Goal: Task Accomplishment & Management: Complete application form

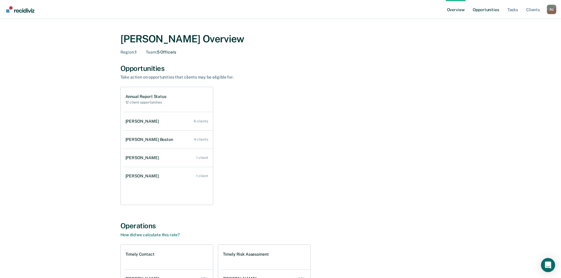
click at [481, 11] on link "Opportunities" at bounding box center [485, 9] width 29 height 19
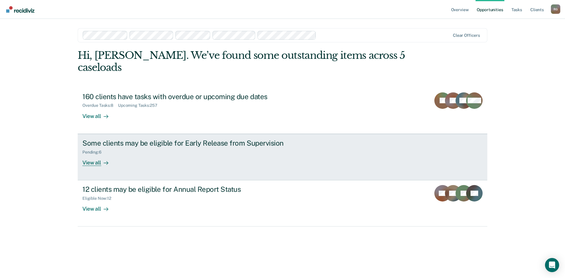
click at [104, 161] on icon at bounding box center [106, 163] width 5 height 5
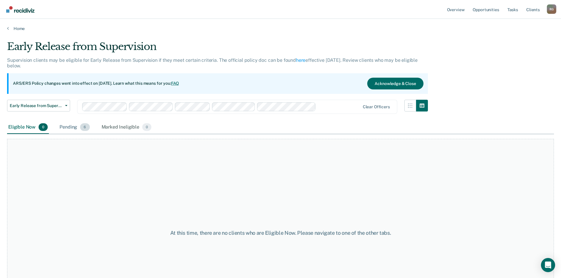
click at [79, 130] on div "Pending 6" at bounding box center [74, 127] width 32 height 13
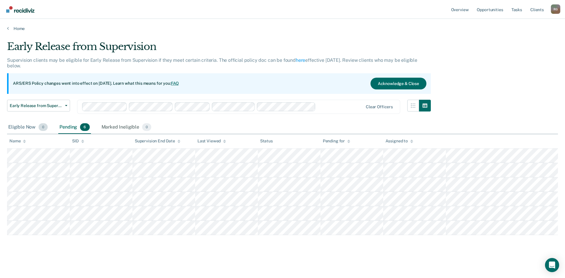
click at [34, 129] on div "Eligible Now 0" at bounding box center [28, 127] width 42 height 13
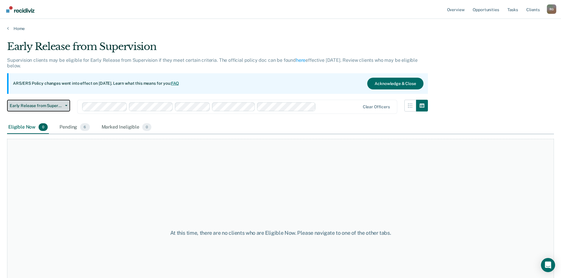
click at [37, 108] on span "Early Release from Supervision" at bounding box center [36, 105] width 53 height 5
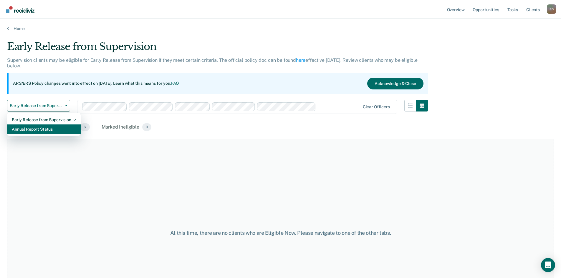
click at [43, 129] on div "Annual Report Status" at bounding box center [44, 128] width 64 height 9
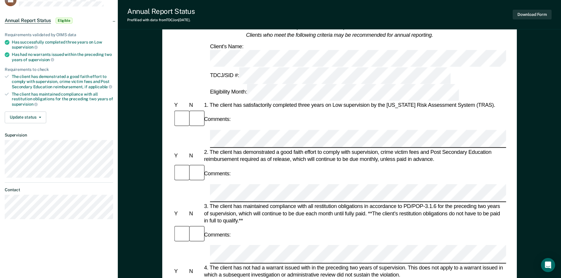
scroll to position [43, 0]
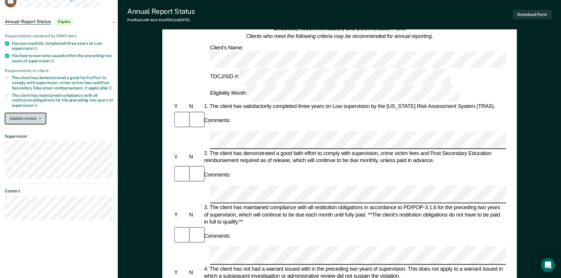
click at [32, 122] on button "Update status" at bounding box center [25, 119] width 41 height 12
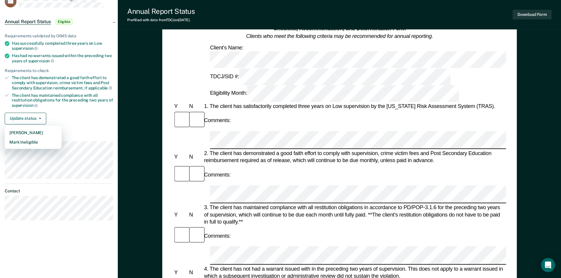
click at [64, 116] on div "Update status [PERSON_NAME] Mark Ineligible" at bounding box center [59, 119] width 108 height 12
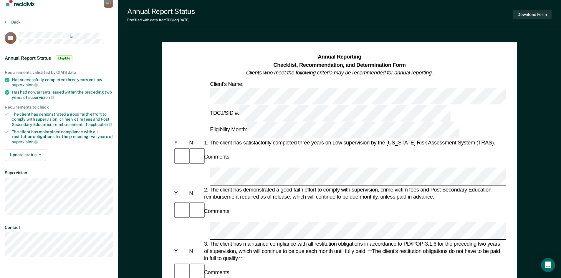
scroll to position [0, 0]
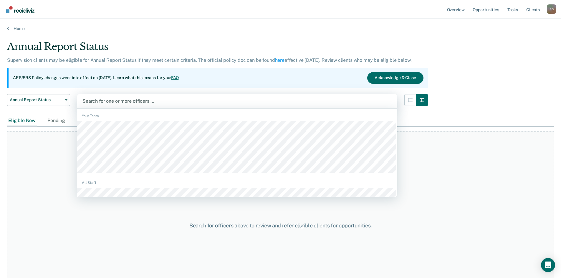
click at [100, 97] on div "Search for one or more officers …" at bounding box center [237, 101] width 320 height 14
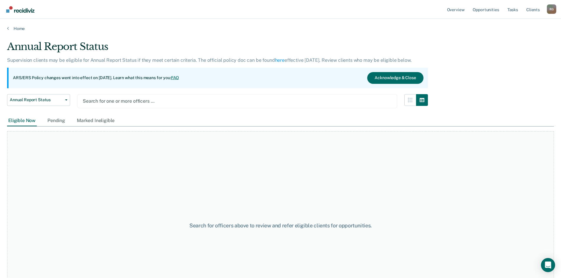
click at [131, 104] on div at bounding box center [237, 101] width 309 height 7
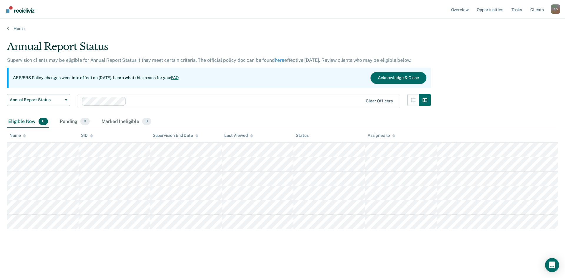
drag, startPoint x: 478, startPoint y: 95, endPoint x: 473, endPoint y: 97, distance: 5.4
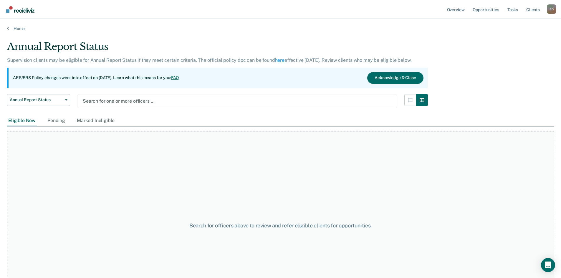
click at [145, 102] on div at bounding box center [237, 101] width 309 height 7
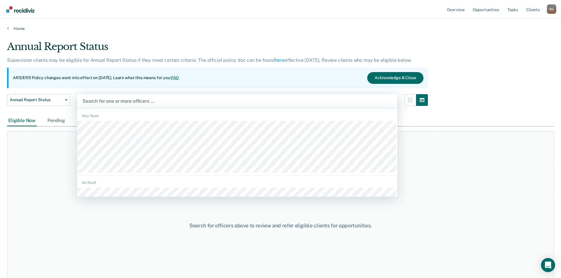
drag, startPoint x: 180, startPoint y: 101, endPoint x: 504, endPoint y: 88, distance: 324.0
click at [504, 88] on div "Annual Report Status Supervision clients may be eligible for Annual Report Stat…" at bounding box center [280, 137] width 547 height 193
